Goal: Task Accomplishment & Management: Use online tool/utility

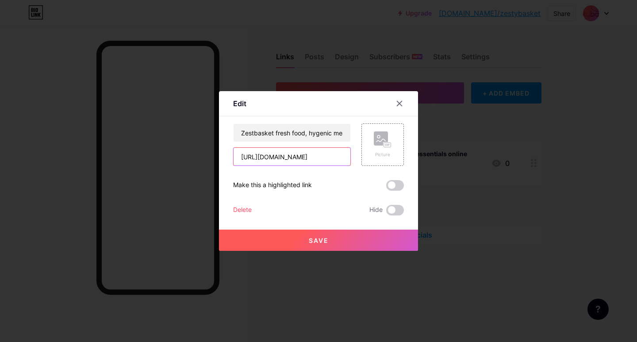
click at [313, 156] on input "[URL][DOMAIN_NAME]" at bounding box center [291, 157] width 117 height 18
click at [313, 155] on input "[URL][DOMAIN_NAME]" at bounding box center [291, 157] width 117 height 18
paste input "[URL][DOMAIN_NAME]"
click at [300, 237] on button "Save" at bounding box center [318, 239] width 199 height 21
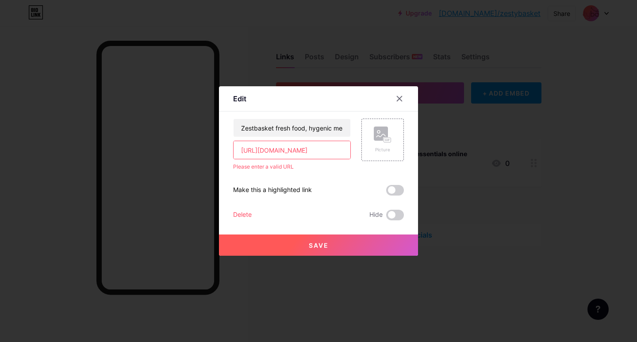
click at [327, 155] on input "[URL][DOMAIN_NAME]" at bounding box center [291, 150] width 117 height 18
click at [322, 153] on input "[URL][DOMAIN_NAME]" at bounding box center [291, 150] width 117 height 18
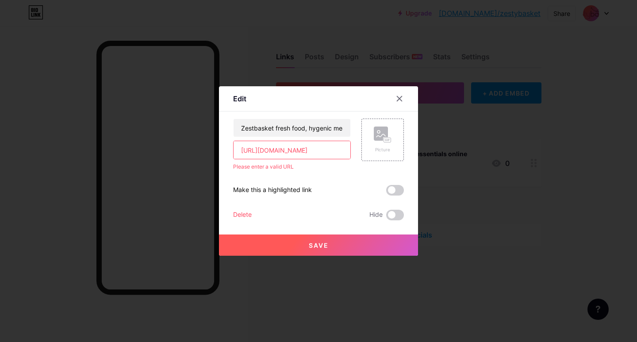
click at [322, 153] on input "[URL][DOMAIN_NAME]" at bounding box center [291, 150] width 117 height 18
paste input "[URL][DOMAIN_NAME]"
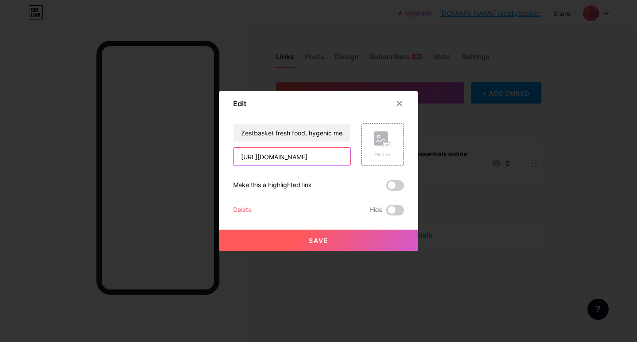
scroll to position [0, 506]
type input "[URL][DOMAIN_NAME]"
click at [327, 244] on button "Save" at bounding box center [318, 239] width 199 height 21
